Goal: Task Accomplishment & Management: Manage account settings

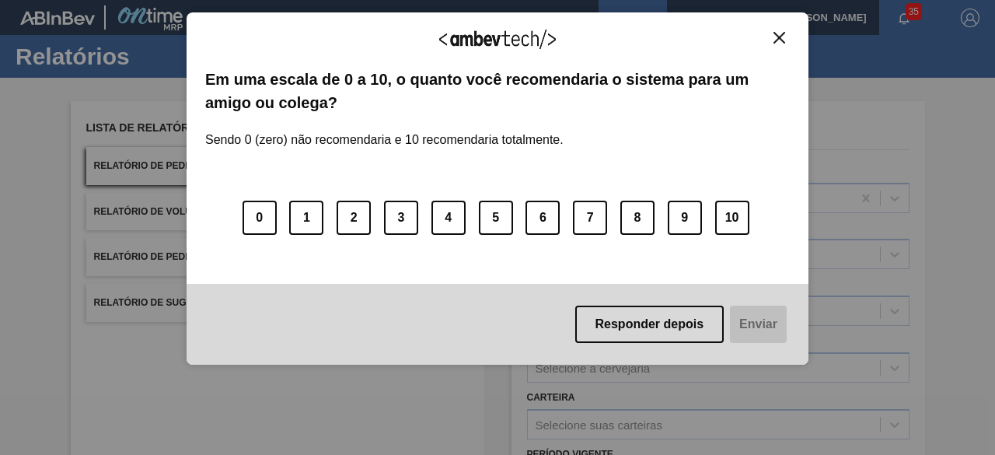
click at [777, 37] on img "Close" at bounding box center [779, 38] width 12 height 12
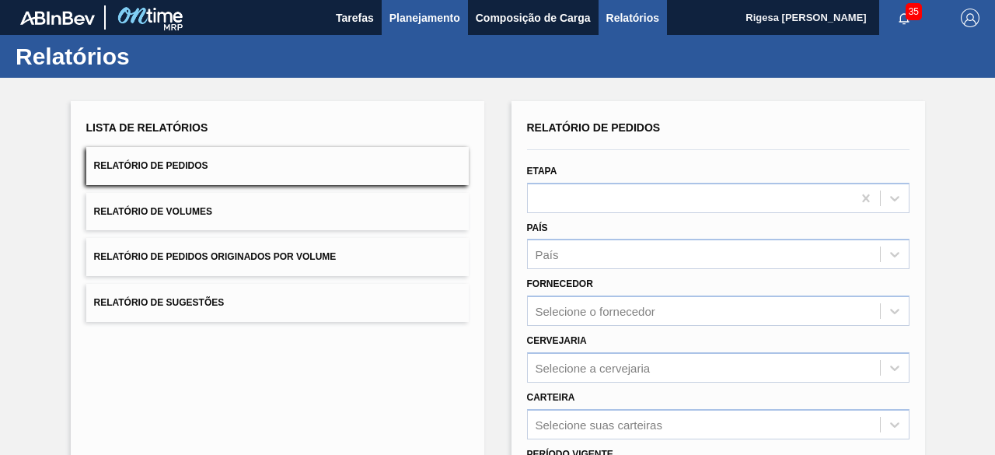
click at [401, 19] on span "Planejamento" at bounding box center [424, 18] width 71 height 19
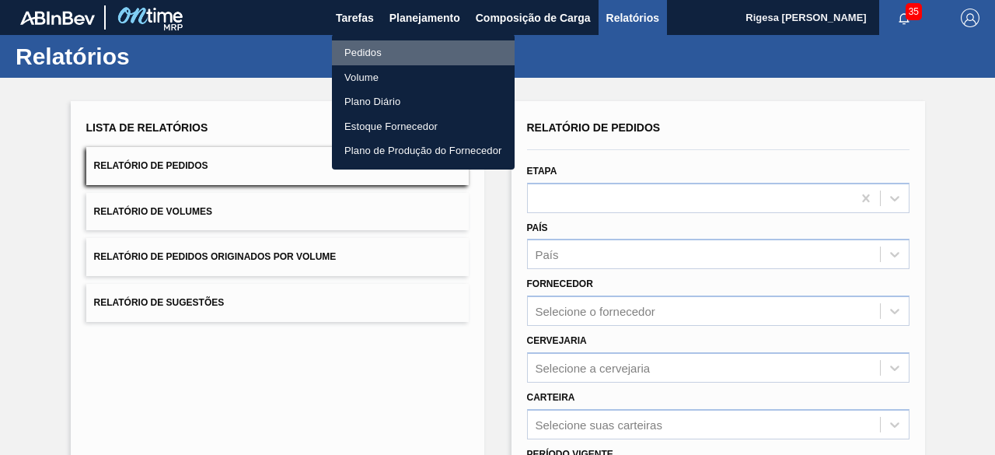
click at [377, 47] on li "Pedidos" at bounding box center [423, 52] width 183 height 25
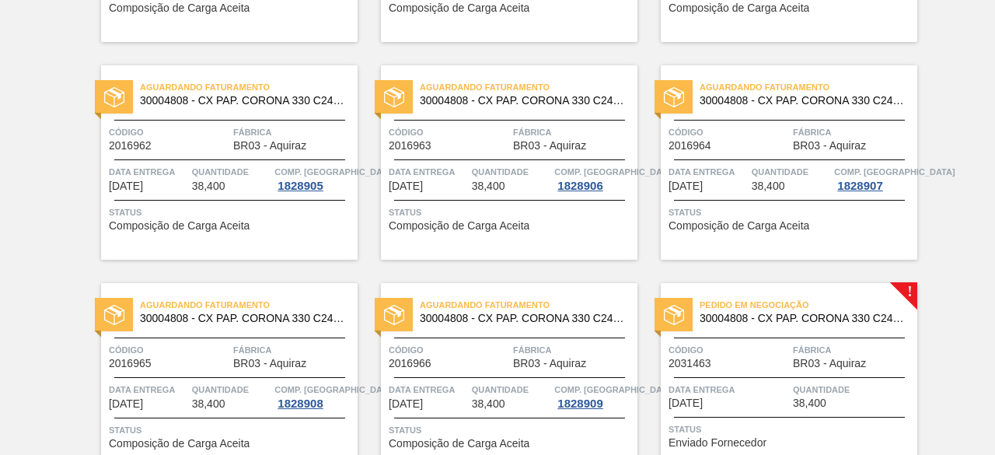
scroll to position [401, 0]
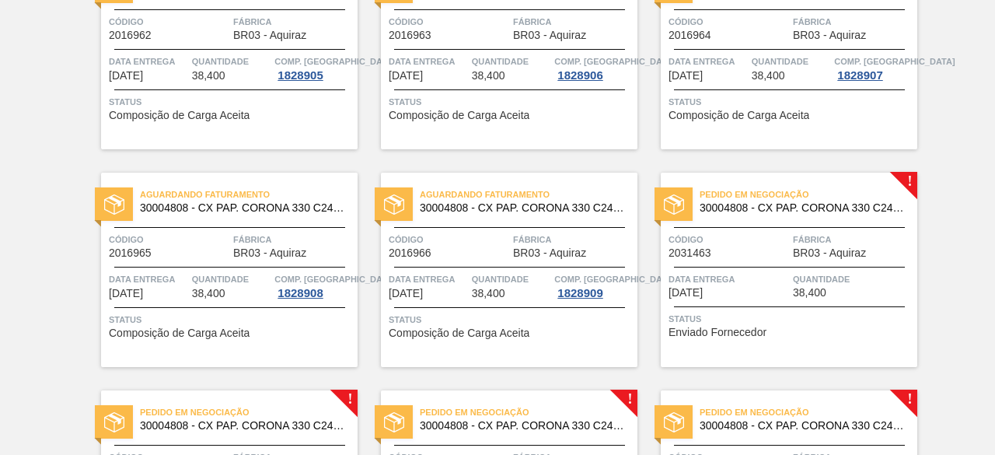
click at [776, 289] on div "Data entrega [DATE]" at bounding box center [728, 284] width 120 height 27
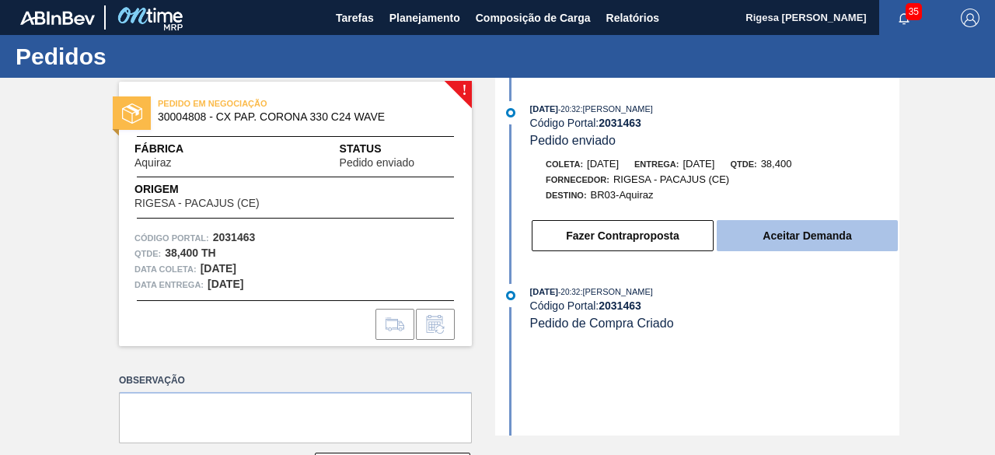
click at [822, 234] on button "Aceitar Demanda" at bounding box center [807, 235] width 181 height 31
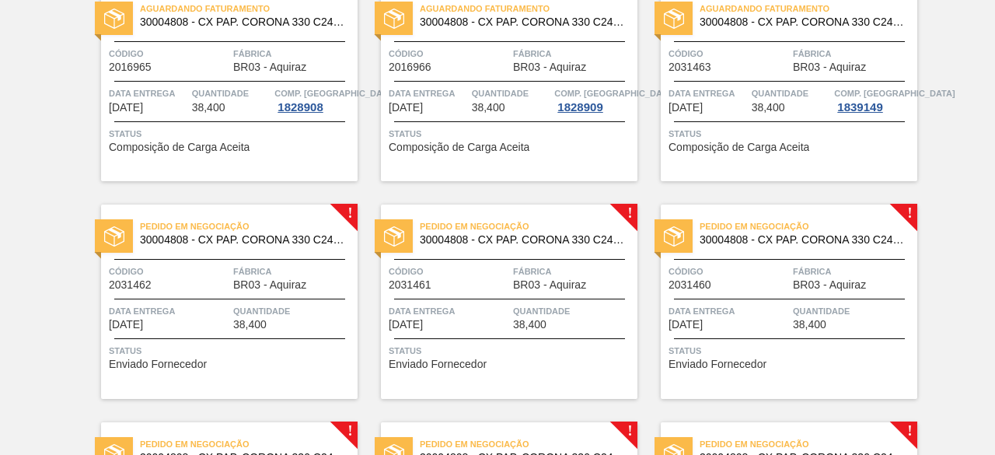
scroll to position [622, 0]
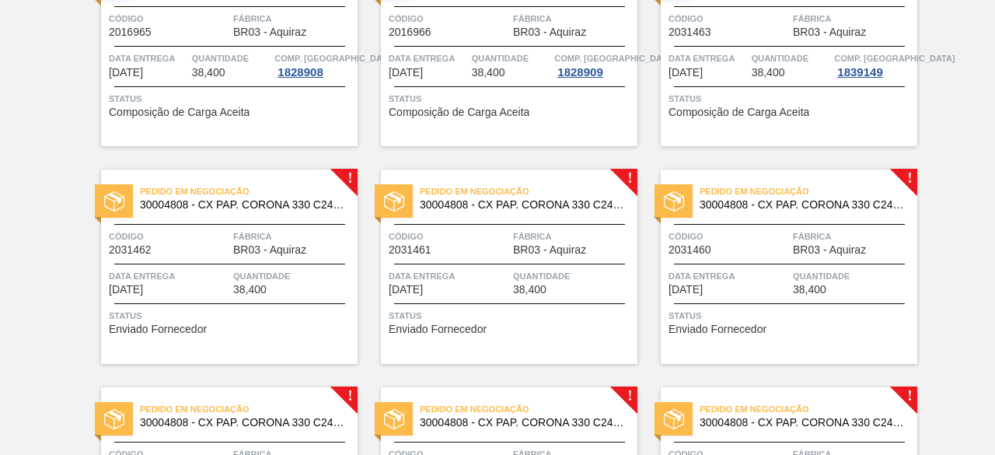
click at [190, 282] on span "Data entrega" at bounding box center [169, 276] width 120 height 16
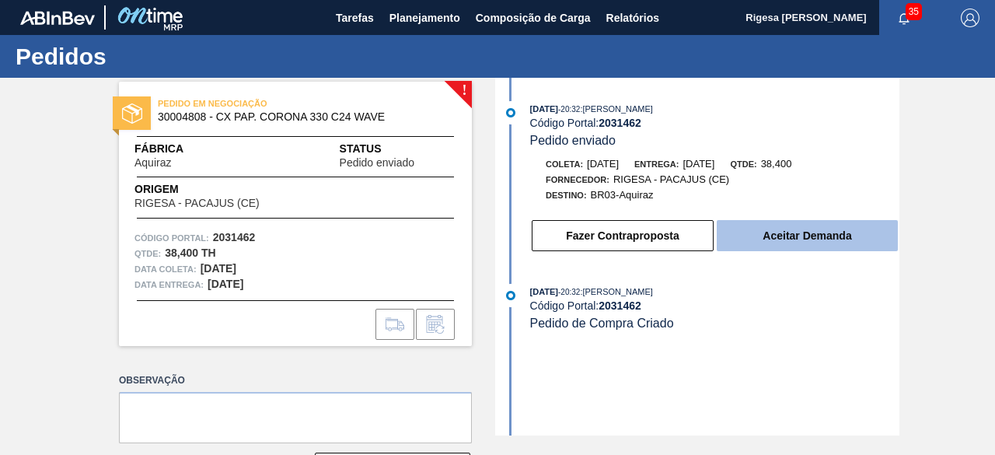
click at [812, 236] on button "Aceitar Demanda" at bounding box center [807, 235] width 181 height 31
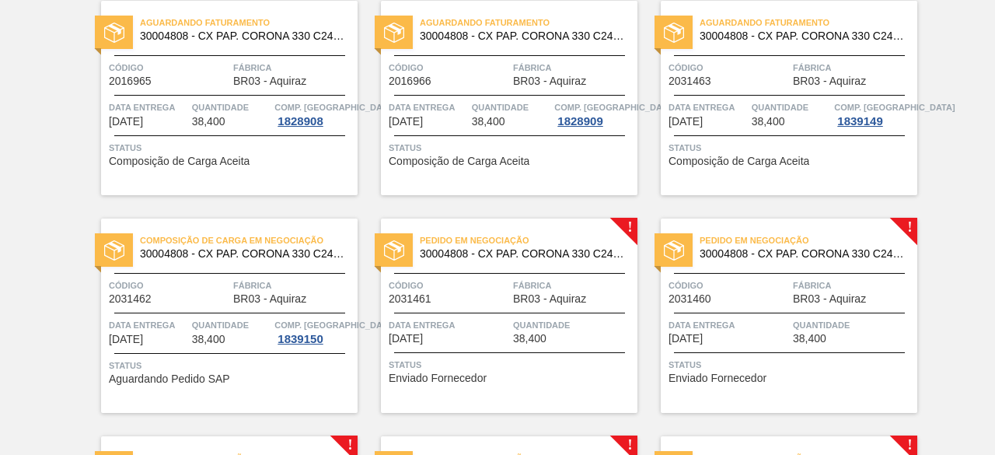
scroll to position [699, 0]
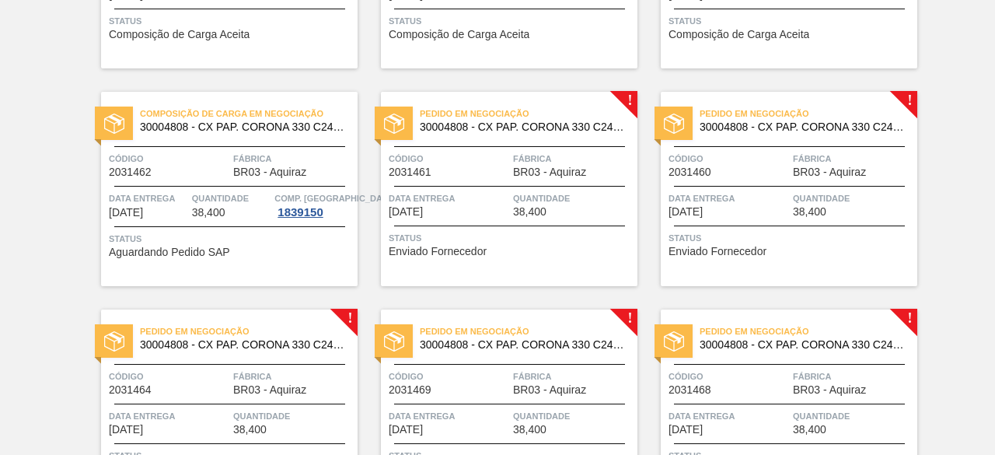
click at [591, 192] on span "Quantidade" at bounding box center [573, 198] width 120 height 16
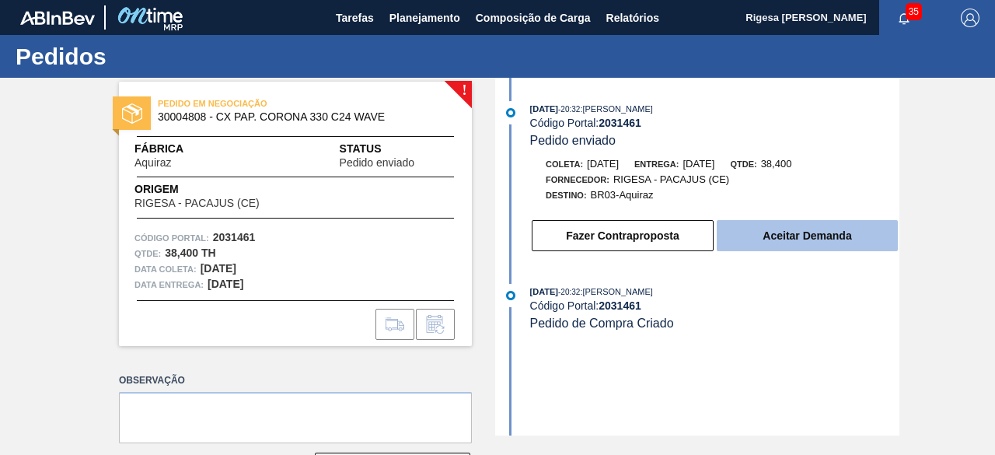
click at [790, 245] on button "Aceitar Demanda" at bounding box center [807, 235] width 181 height 31
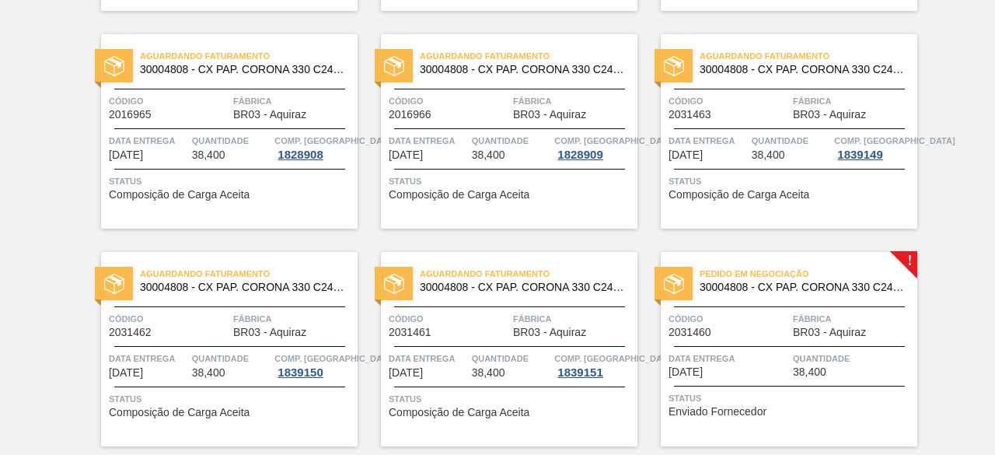
scroll to position [622, 0]
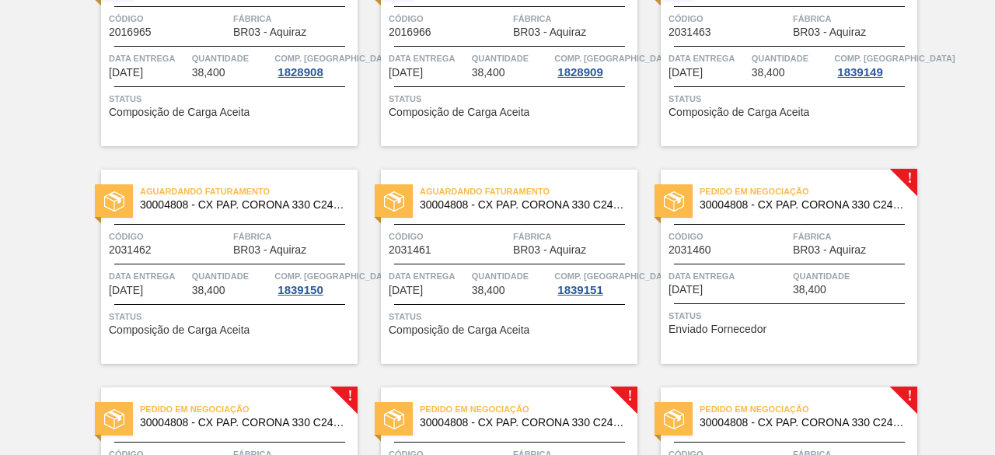
click at [853, 250] on span "BR03 - Aquiraz" at bounding box center [829, 250] width 73 height 12
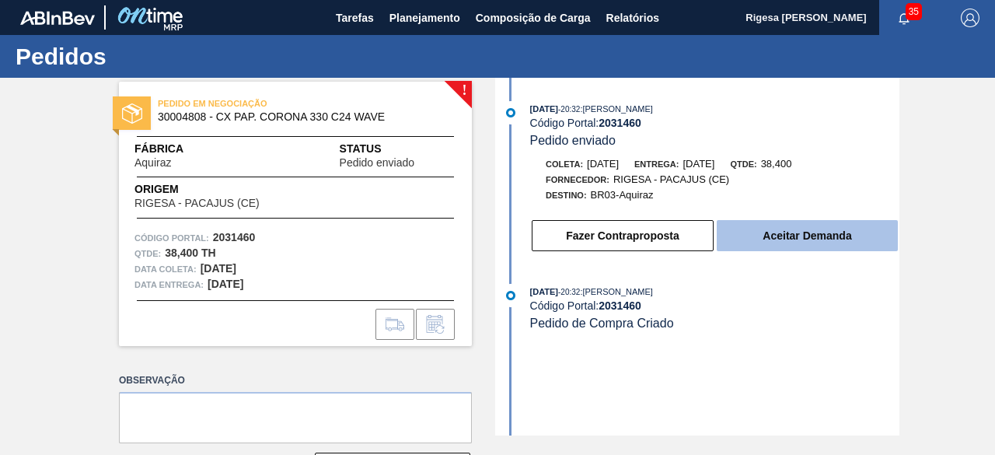
click at [794, 231] on button "Aceitar Demanda" at bounding box center [807, 235] width 181 height 31
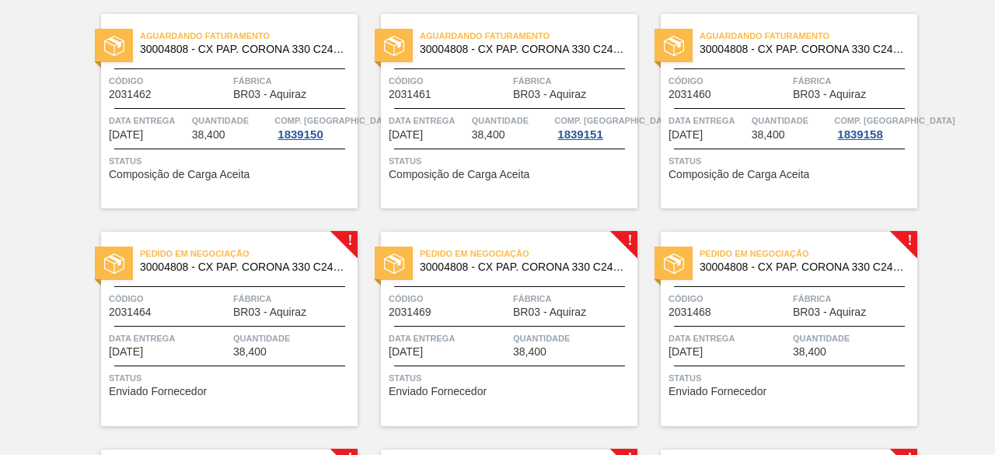
scroll to position [855, 0]
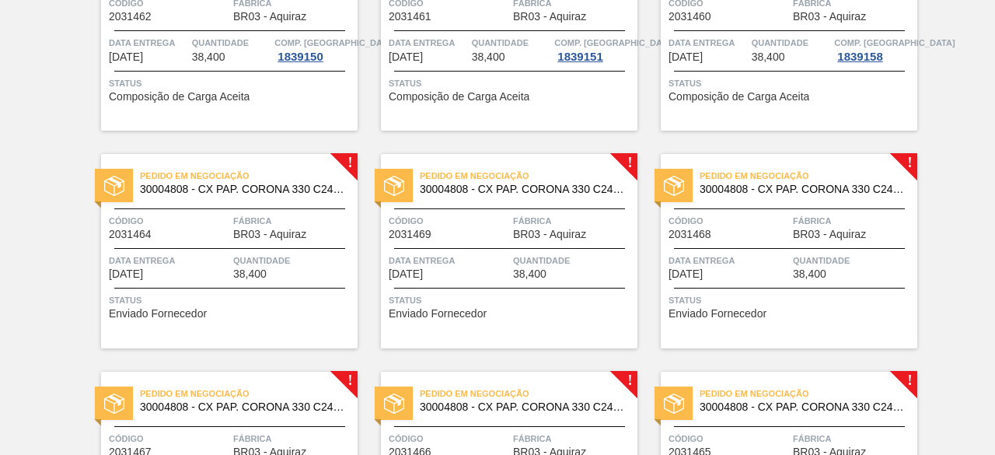
click at [266, 234] on span "BR03 - Aquiraz" at bounding box center [269, 234] width 73 height 12
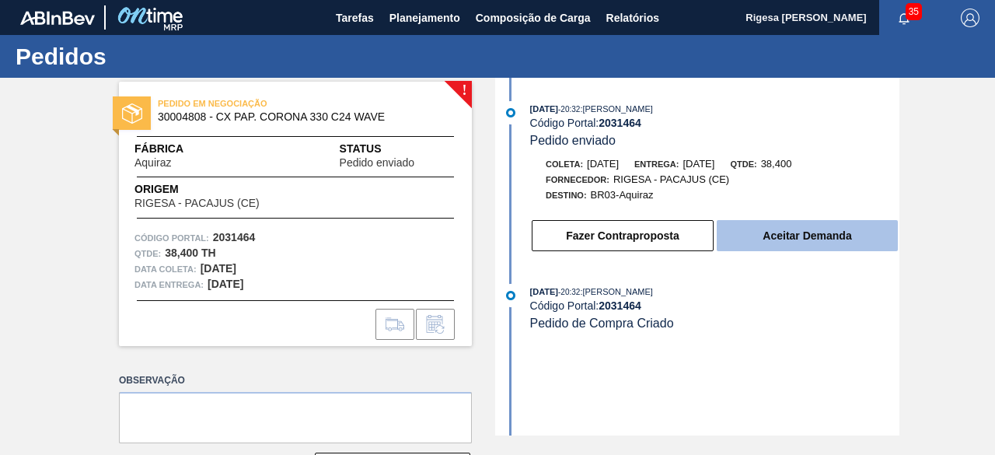
click at [824, 237] on button "Aceitar Demanda" at bounding box center [807, 235] width 181 height 31
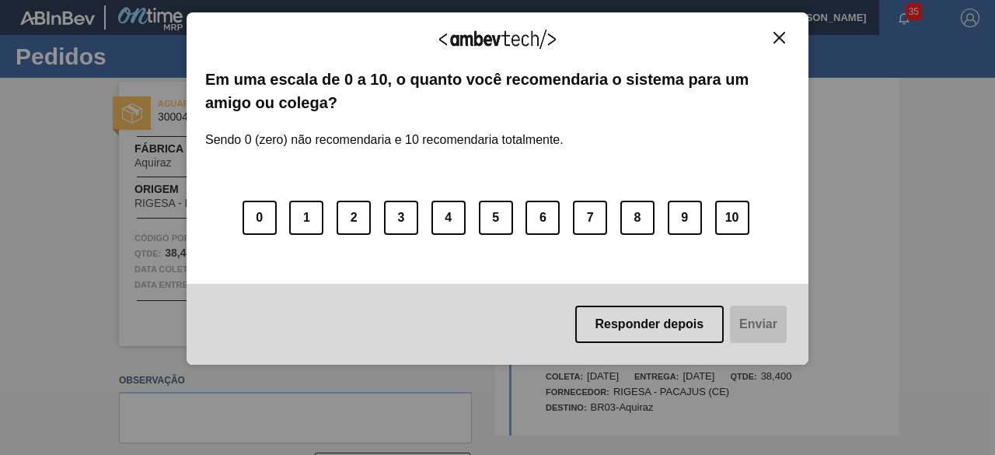
click at [787, 40] on button "Close" at bounding box center [779, 37] width 21 height 13
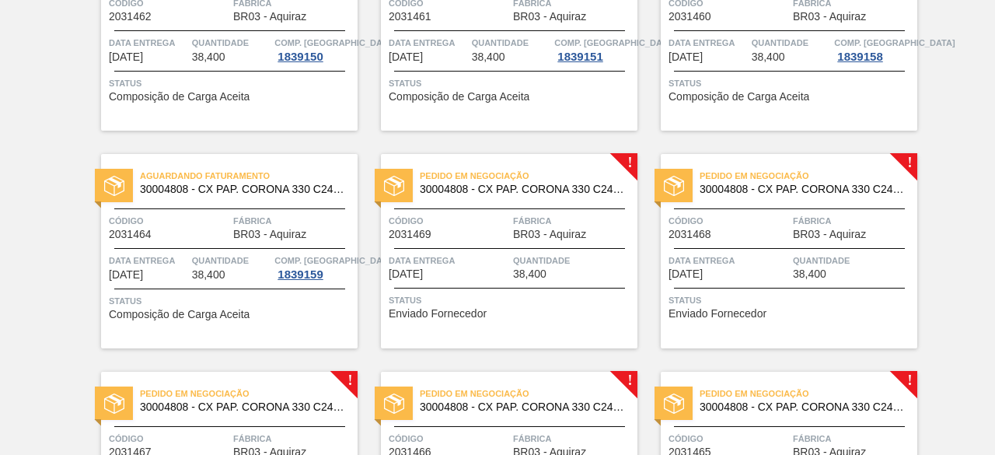
scroll to position [1023, 0]
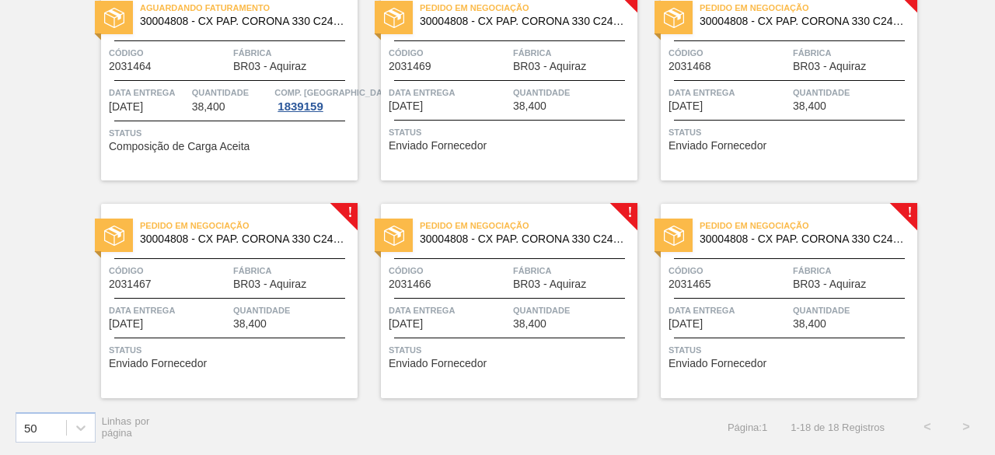
click at [574, 160] on div "Pedido em Negociação 30004808 - CX PAP. CORONA 330 C24 WAVE Código 2031469 Fábr…" at bounding box center [509, 83] width 256 height 194
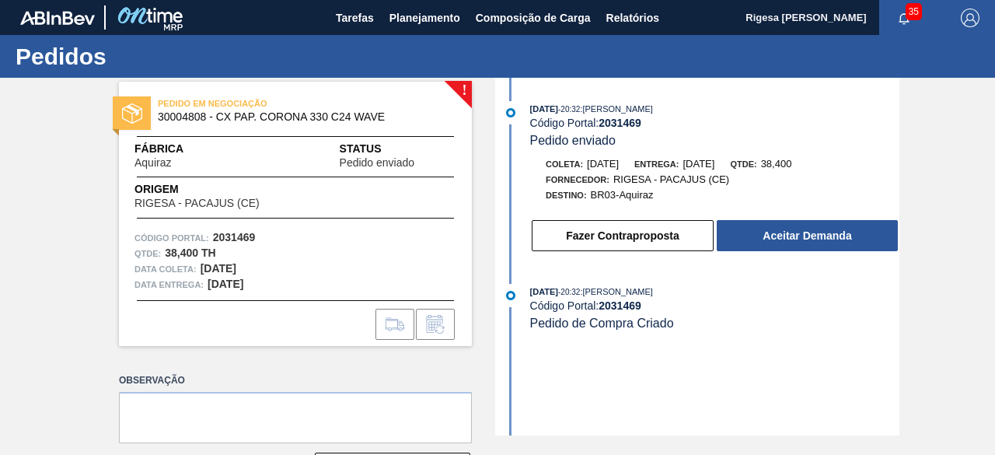
click at [726, 239] on button "Aceitar Demanda" at bounding box center [807, 235] width 181 height 31
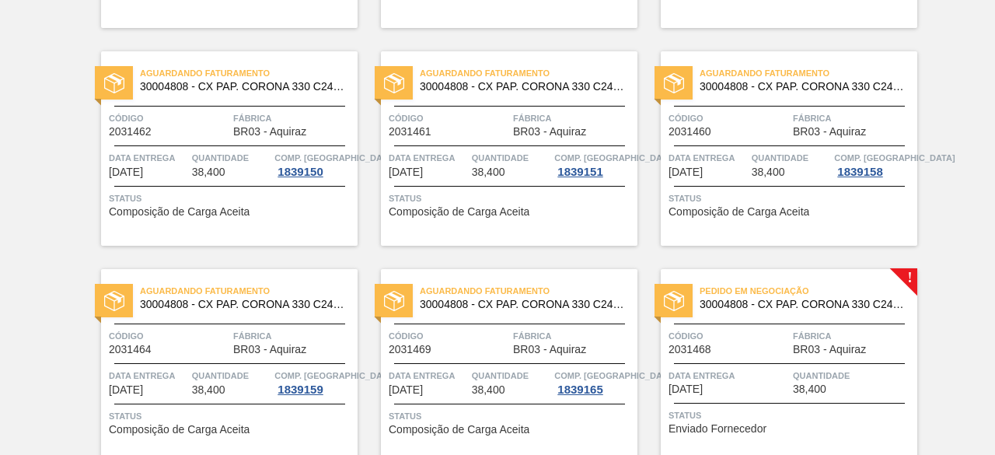
scroll to position [855, 0]
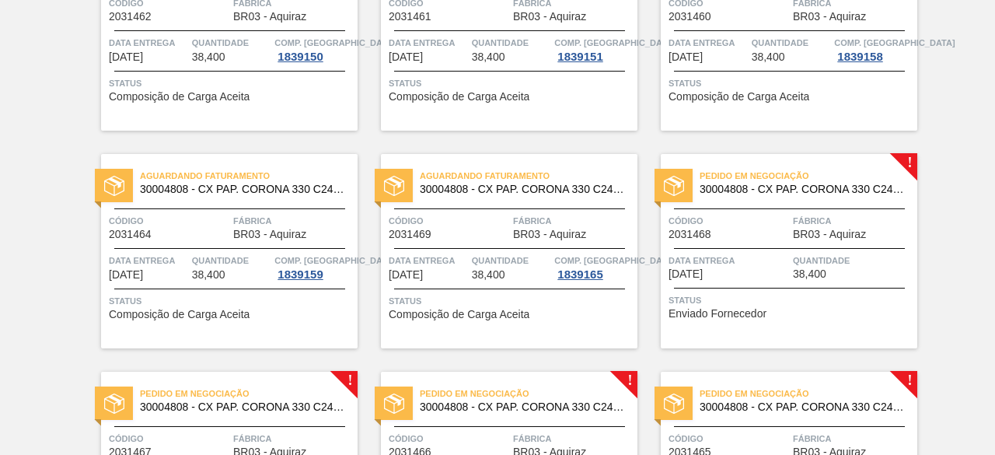
click at [737, 284] on div "Pedido em Negociação 30004808 - CX PAP. CORONA 330 C24 WAVE Código 2031468 Fábr…" at bounding box center [789, 251] width 256 height 194
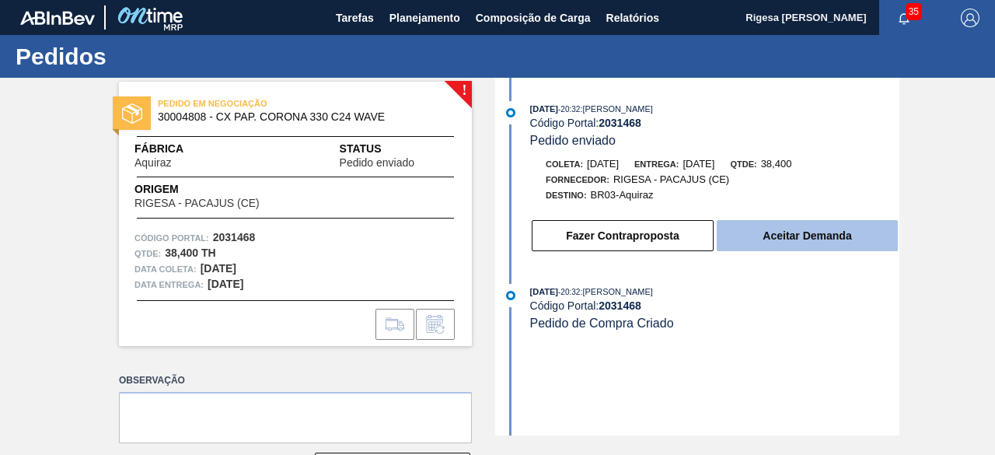
click at [790, 237] on button "Aceitar Demanda" at bounding box center [807, 235] width 181 height 31
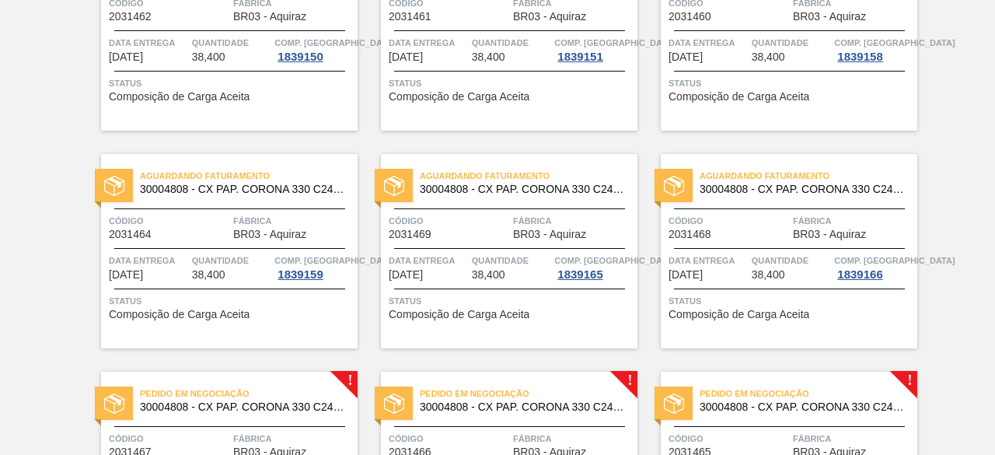
scroll to position [1010, 0]
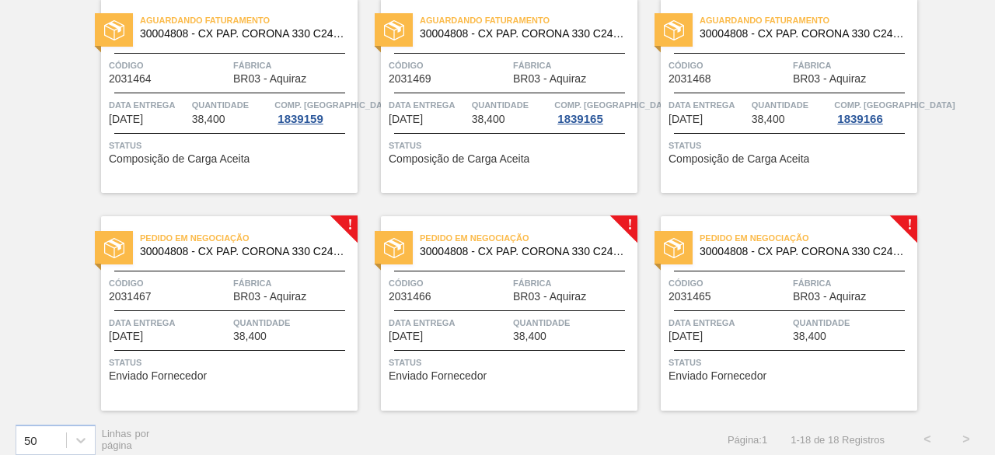
click at [288, 318] on span "Quantidade" at bounding box center [293, 323] width 120 height 16
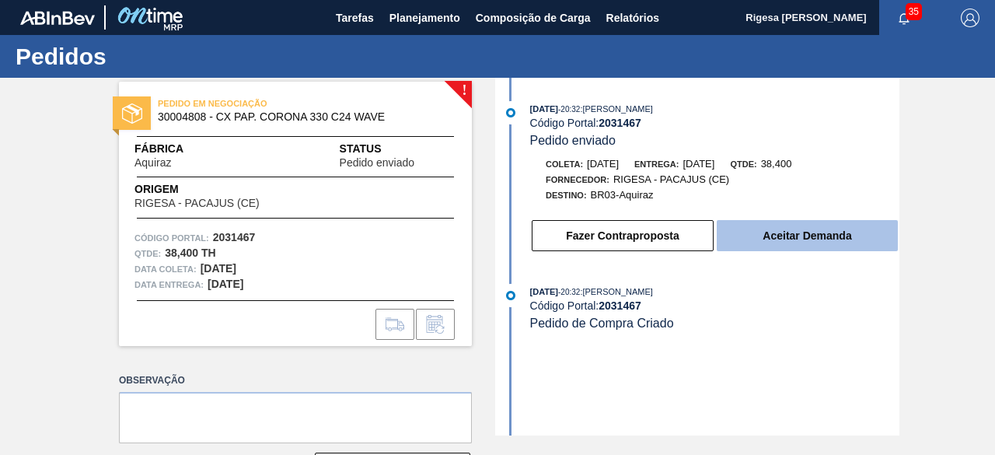
click at [815, 234] on button "Aceitar Demanda" at bounding box center [807, 235] width 181 height 31
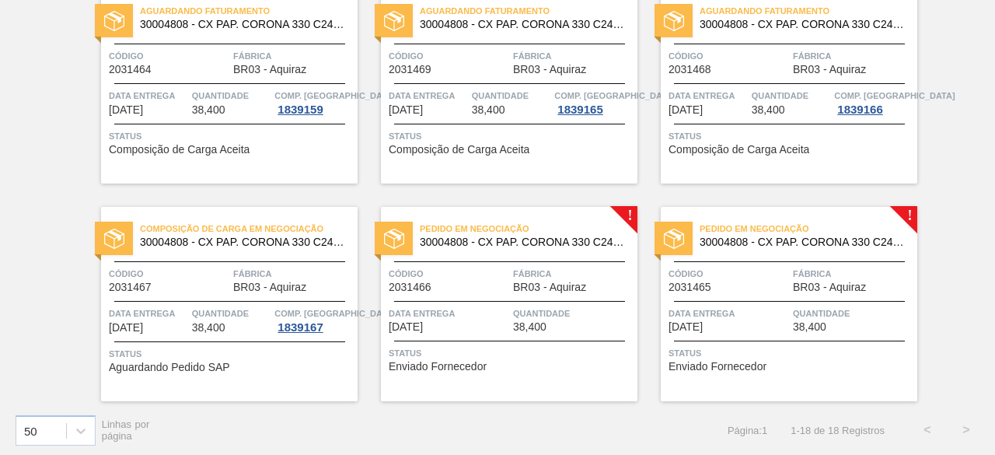
scroll to position [1023, 0]
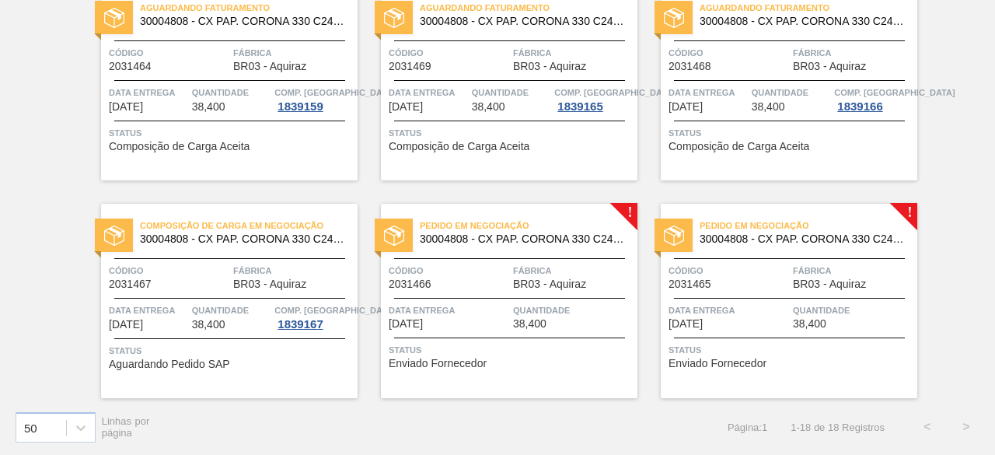
click at [555, 299] on div "Pedido em Negociação 30004808 - CX PAP. CORONA 330 C24 WAVE Código 2031466 Fábr…" at bounding box center [509, 301] width 256 height 194
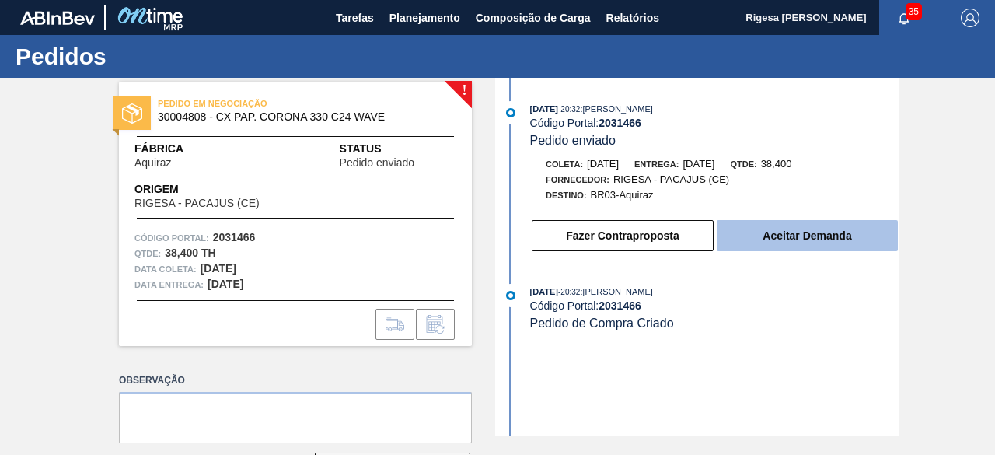
click at [800, 232] on button "Aceitar Demanda" at bounding box center [807, 235] width 181 height 31
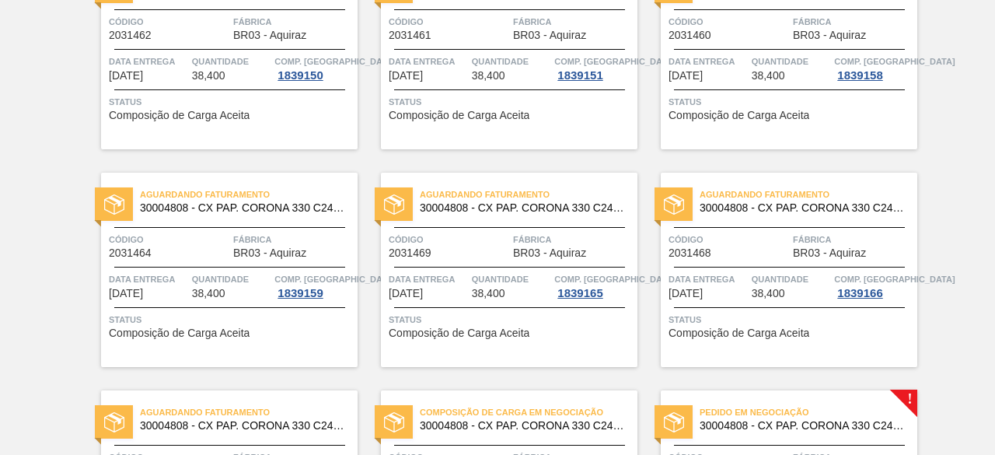
scroll to position [1023, 0]
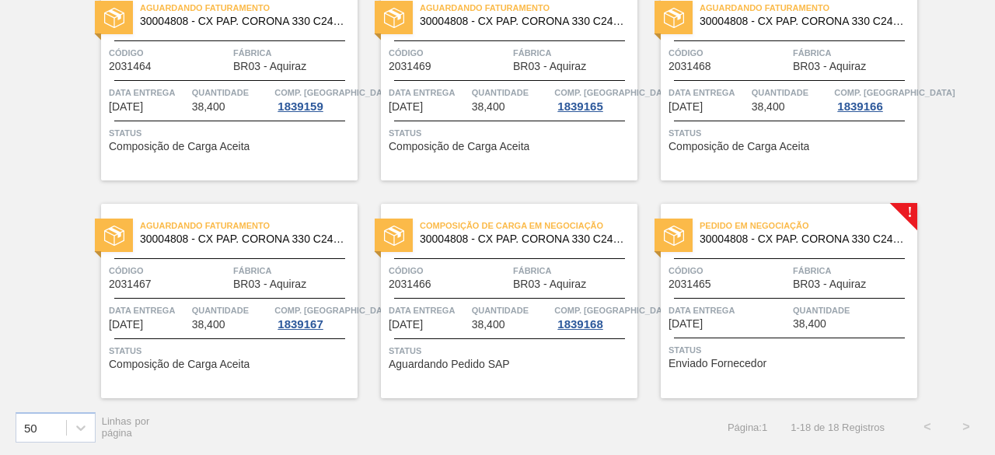
click at [792, 298] on div at bounding box center [789, 298] width 231 height 1
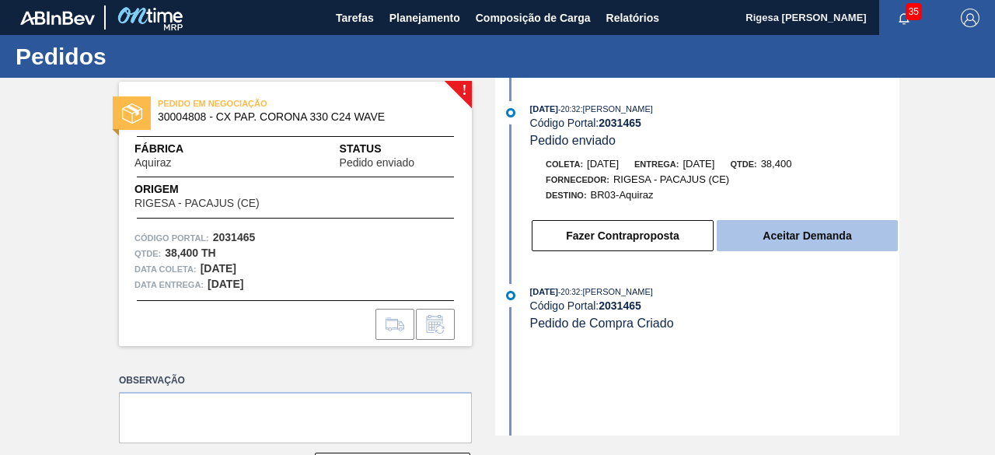
click at [785, 235] on button "Aceitar Demanda" at bounding box center [807, 235] width 181 height 31
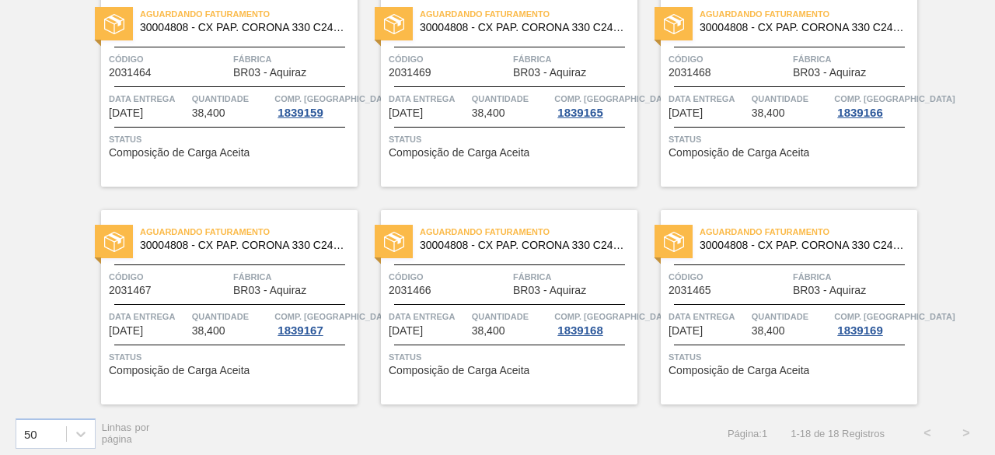
scroll to position [1023, 0]
